Goal: Navigation & Orientation: Go to known website

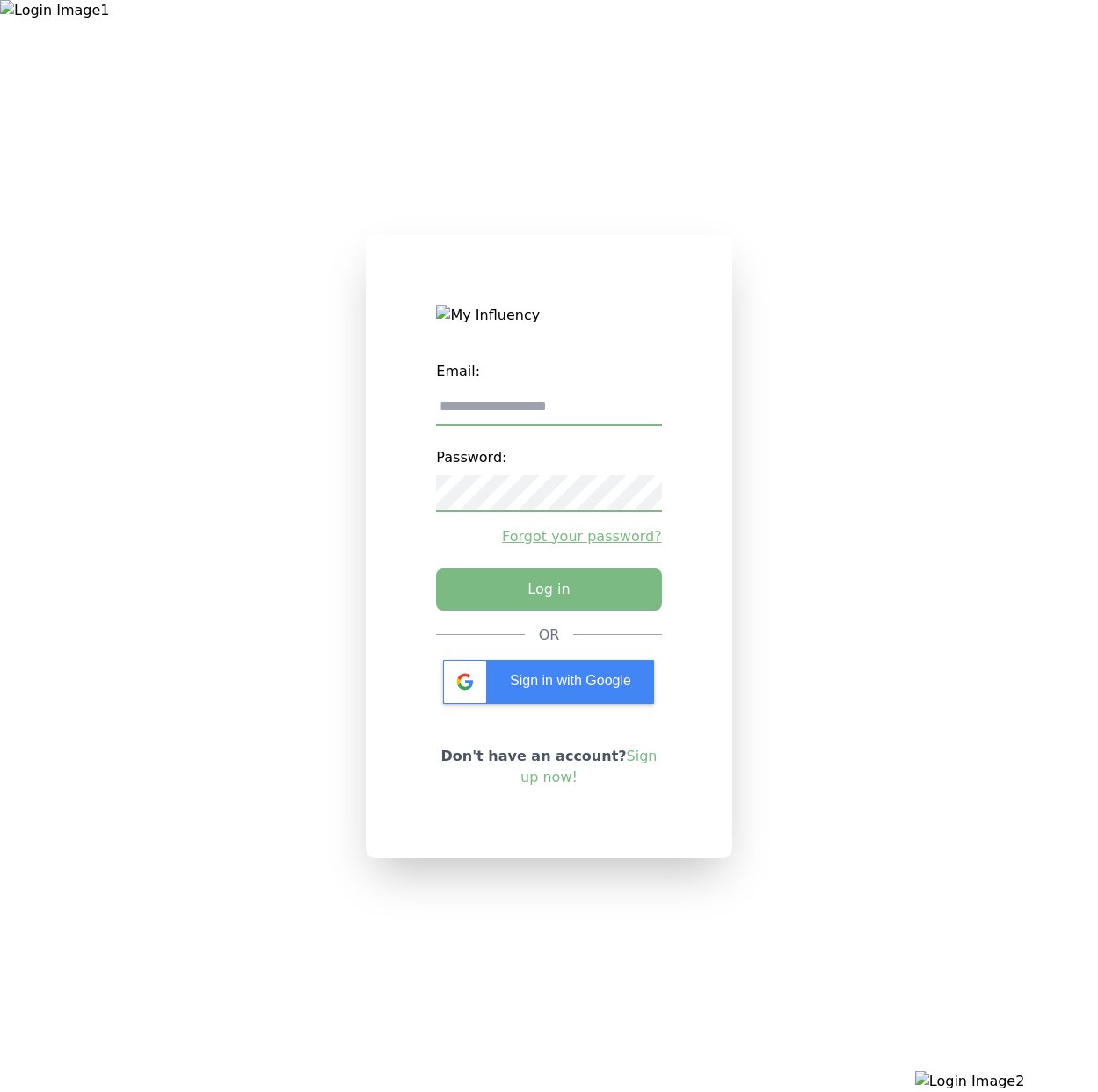
click at [531, 397] on input "email" at bounding box center [549, 408] width 225 height 37
type input "**********"
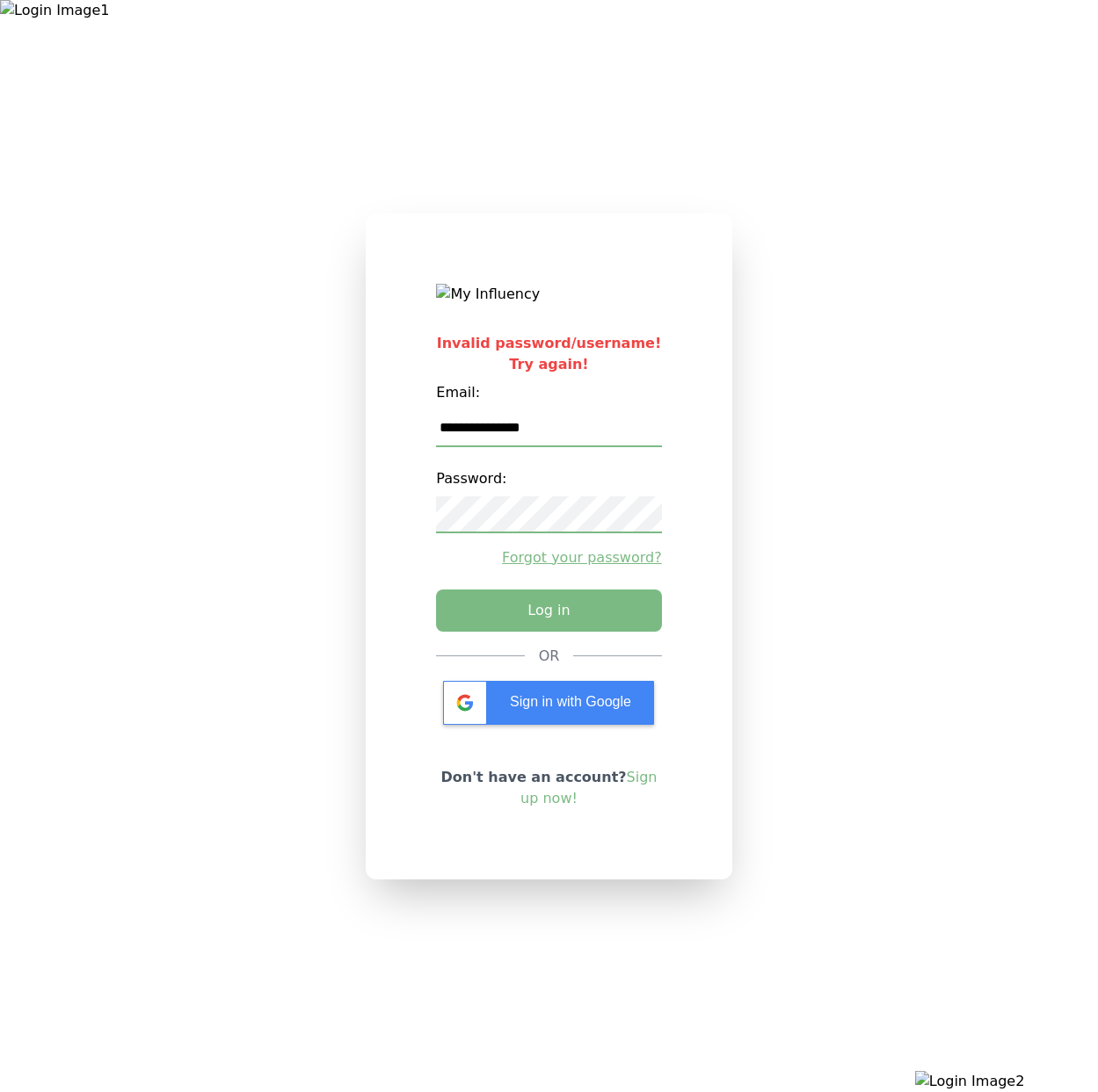
click at [157, 502] on div "**********" at bounding box center [549, 546] width 1098 height 1092
